Goal: Information Seeking & Learning: Find specific page/section

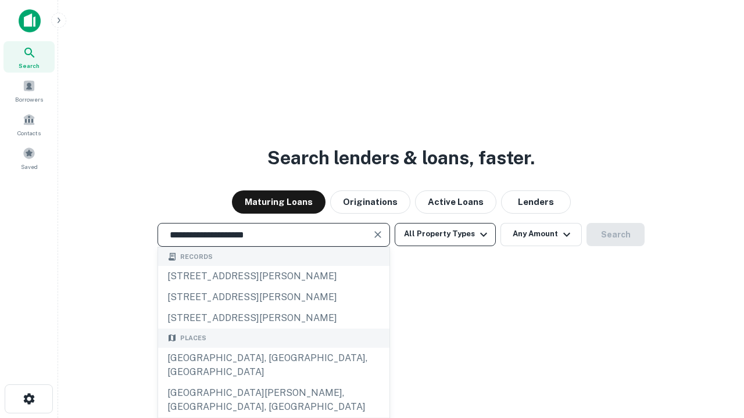
click at [273, 383] on div "[GEOGRAPHIC_DATA], [GEOGRAPHIC_DATA], [GEOGRAPHIC_DATA]" at bounding box center [273, 365] width 231 height 35
click at [445, 234] on button "All Property Types" at bounding box center [445, 234] width 101 height 23
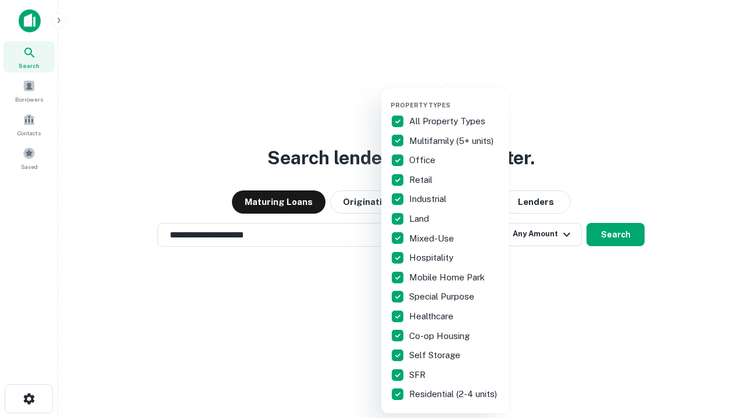
type input "**********"
click at [455, 98] on button "button" at bounding box center [455, 98] width 128 height 1
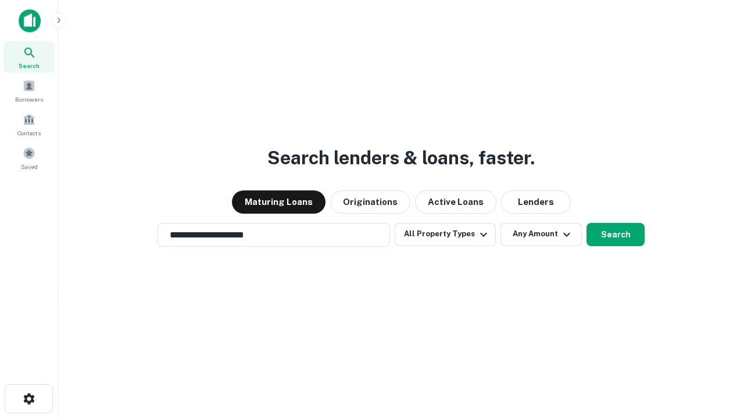
scroll to position [7, 140]
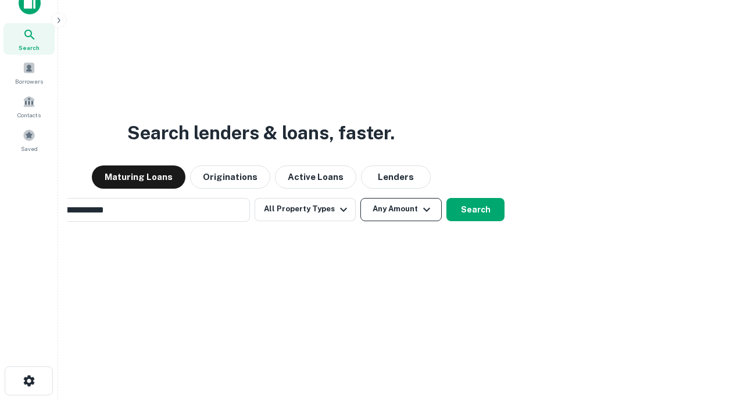
click at [360, 198] on button "Any Amount" at bounding box center [400, 209] width 81 height 23
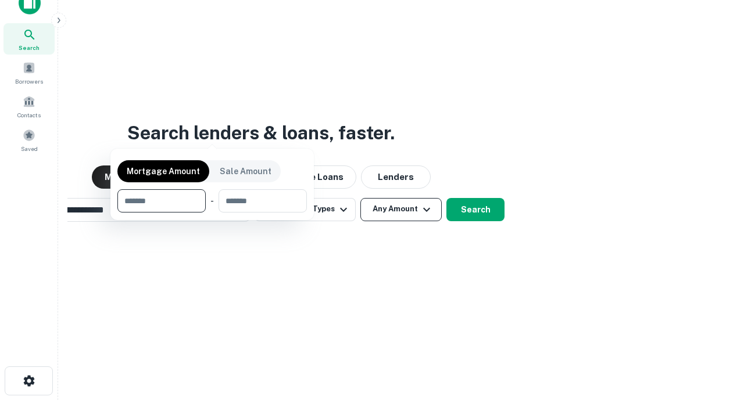
scroll to position [84, 329]
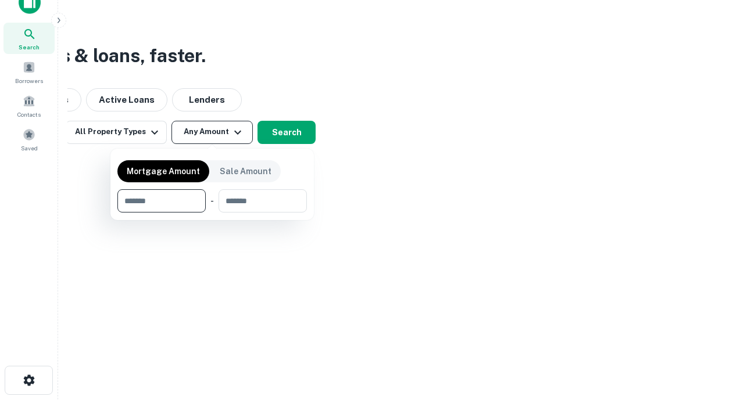
type input "*******"
click at [212, 213] on button "button" at bounding box center [211, 213] width 189 height 1
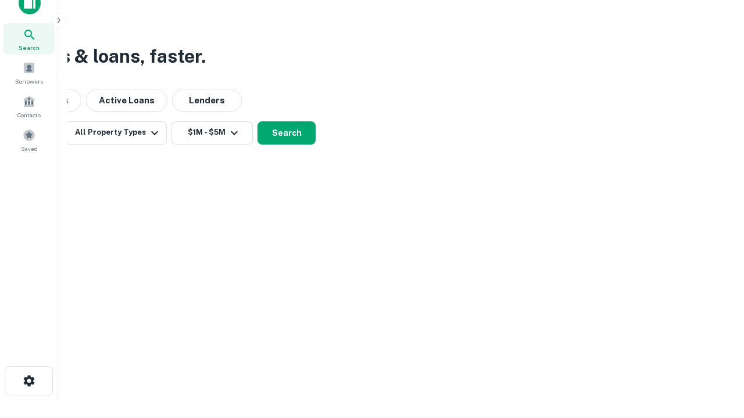
scroll to position [7, 214]
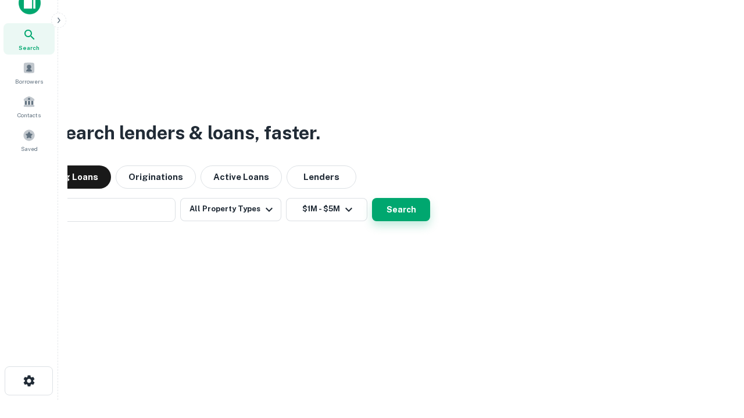
click at [401, 209] on button "Search" at bounding box center [401, 209] width 58 height 23
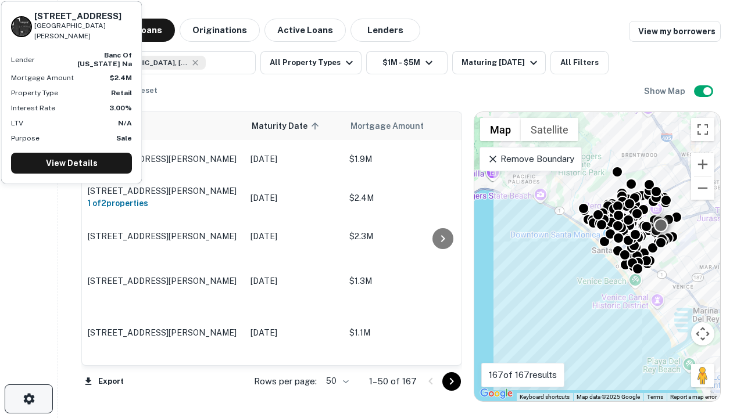
click at [28, 399] on icon "button" at bounding box center [29, 399] width 14 height 14
